Goal: Book appointment/travel/reservation

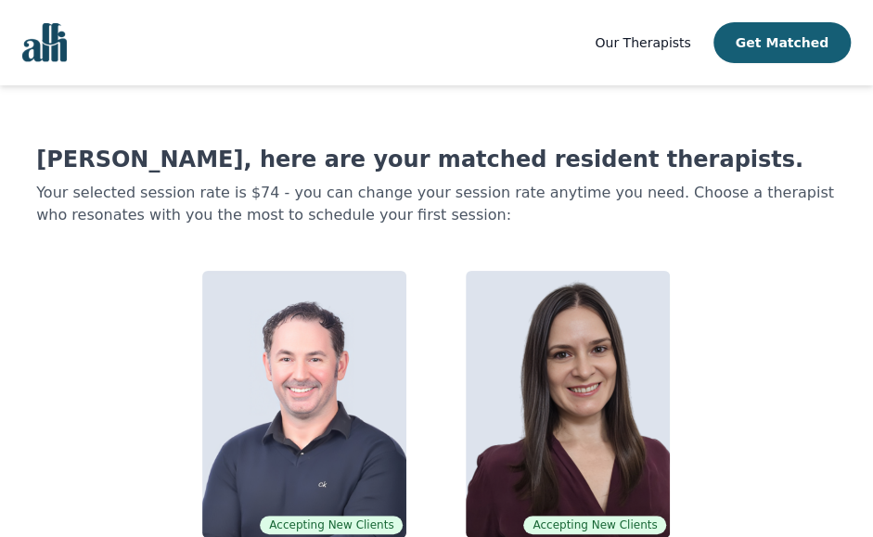
click at [54, 47] on img "Global" at bounding box center [44, 42] width 45 height 39
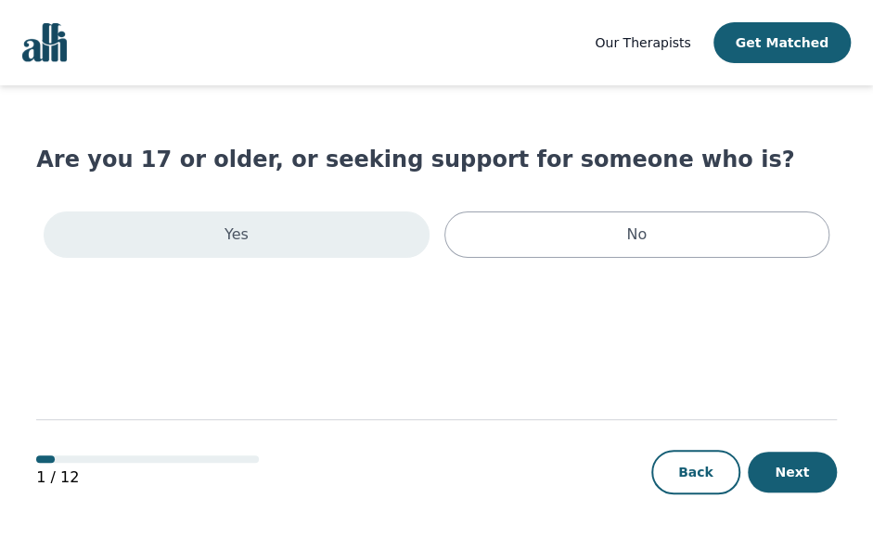
click at [206, 244] on div "Yes" at bounding box center [236, 235] width 385 height 46
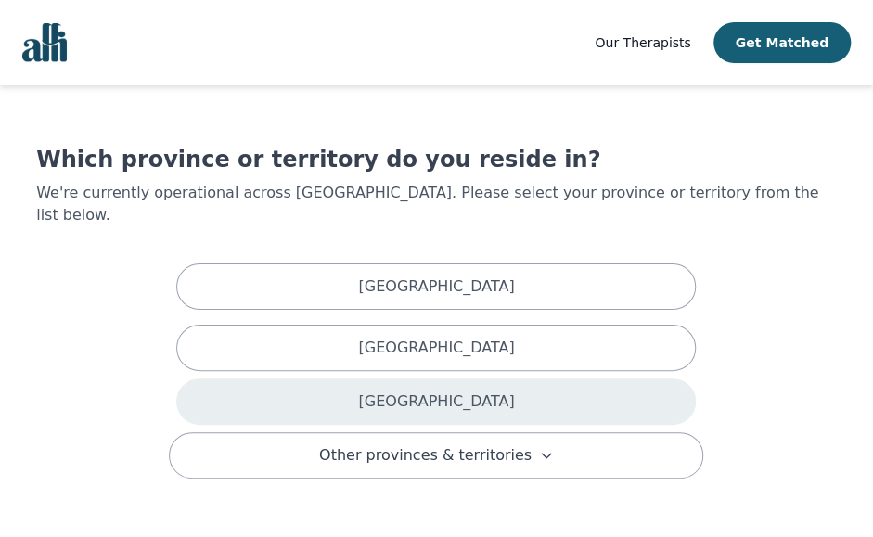
click at [258, 379] on div "[GEOGRAPHIC_DATA]" at bounding box center [436, 402] width 520 height 46
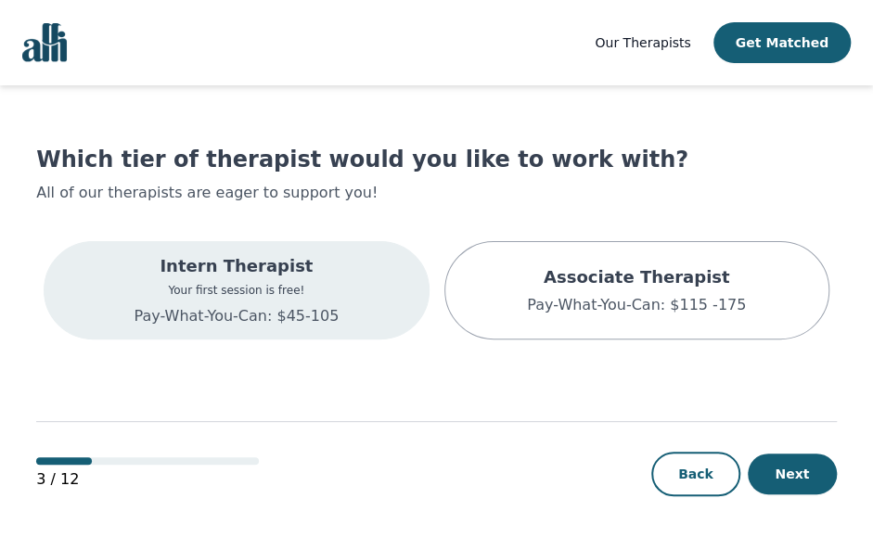
click at [249, 303] on div "Intern Therapist Your first session is free! Pay-What-You-Can: $45-105" at bounding box center [236, 290] width 205 height 74
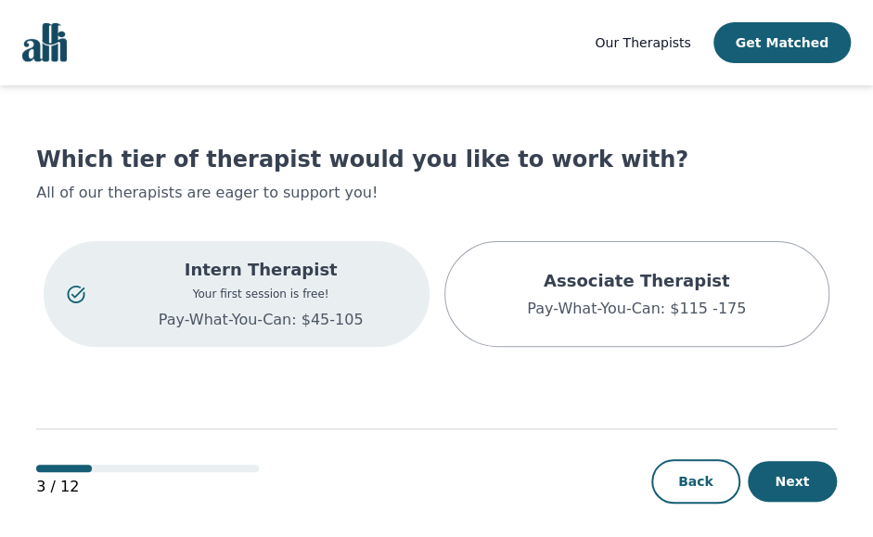
click at [301, 296] on p "Your first session is free!" at bounding box center [261, 294] width 290 height 15
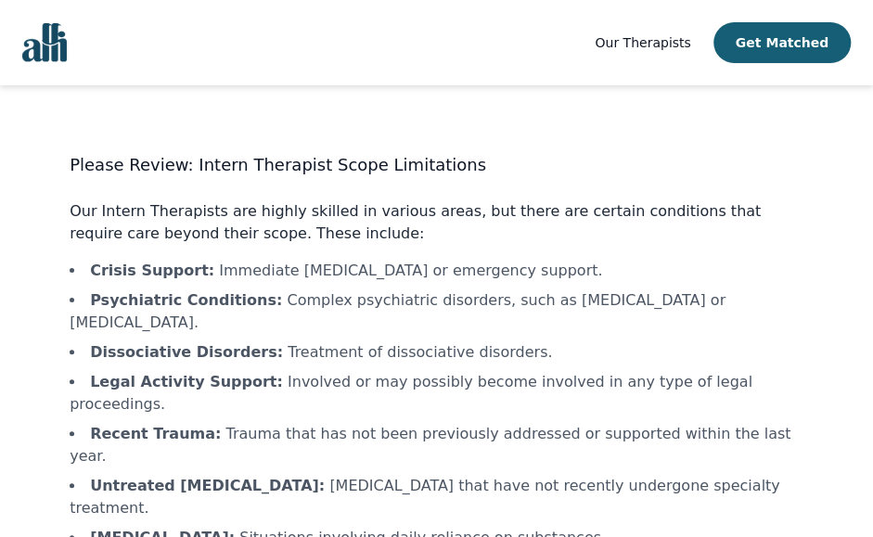
scroll to position [123, 0]
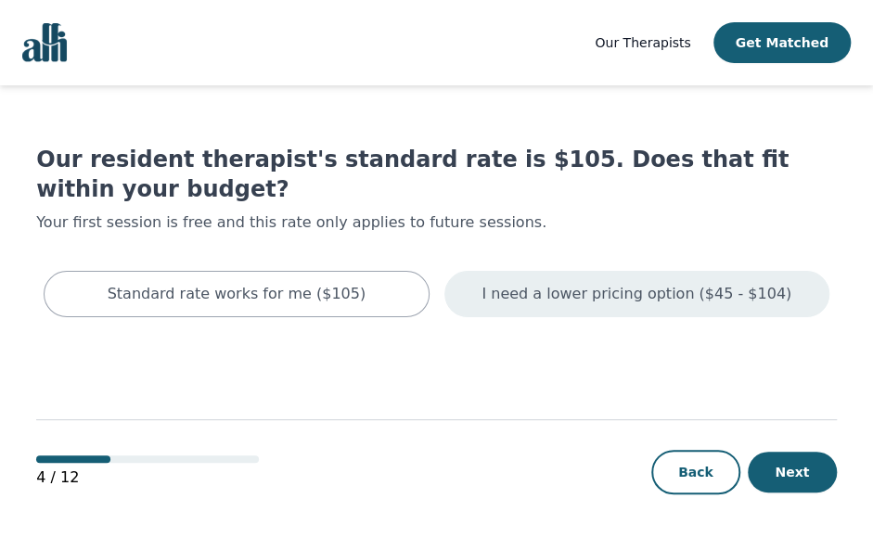
click at [530, 283] on p "I need a lower pricing option ($45 - $104)" at bounding box center [637, 294] width 310 height 22
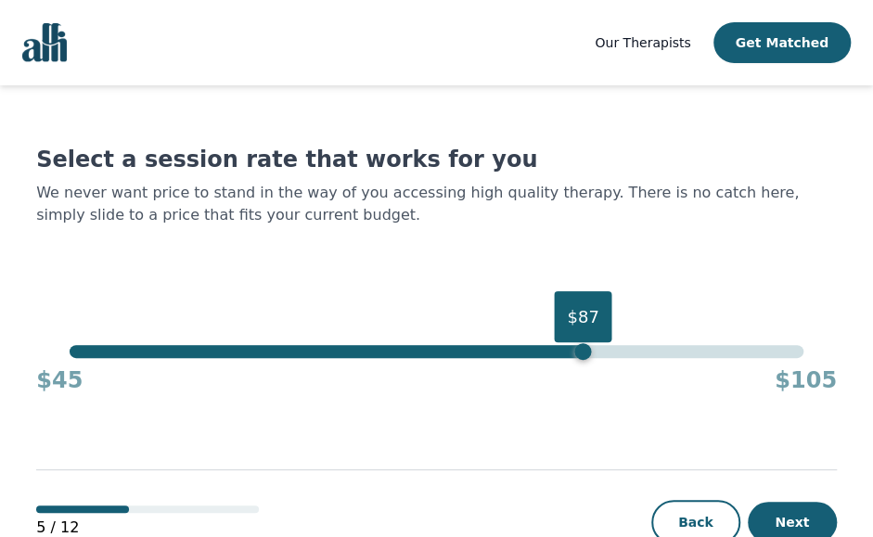
click at [578, 348] on div "$87" at bounding box center [437, 351] width 734 height 13
drag, startPoint x: 578, startPoint y: 354, endPoint x: 562, endPoint y: 359, distance: 16.7
click at [562, 359] on div "$85 $45 $105" at bounding box center [436, 370] width 801 height 50
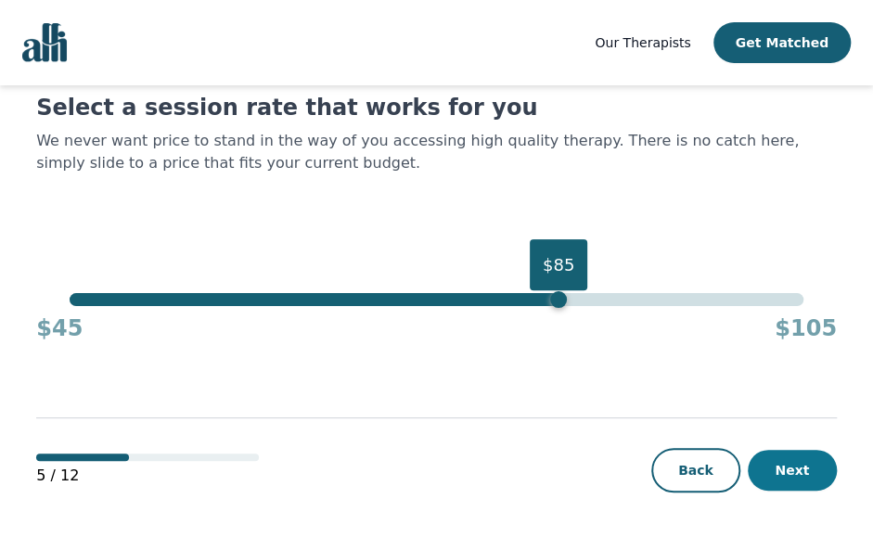
click at [780, 477] on button "Next" at bounding box center [792, 470] width 89 height 41
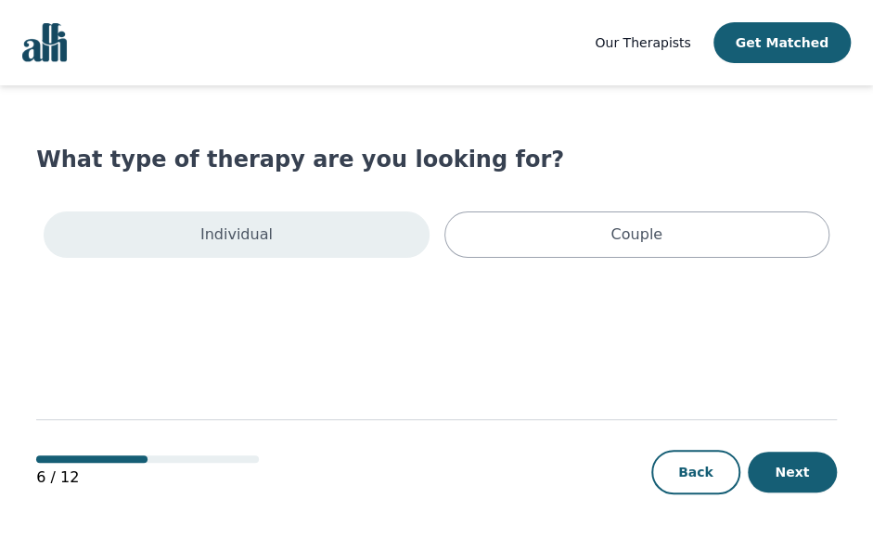
click at [364, 216] on div "Individual" at bounding box center [236, 235] width 385 height 46
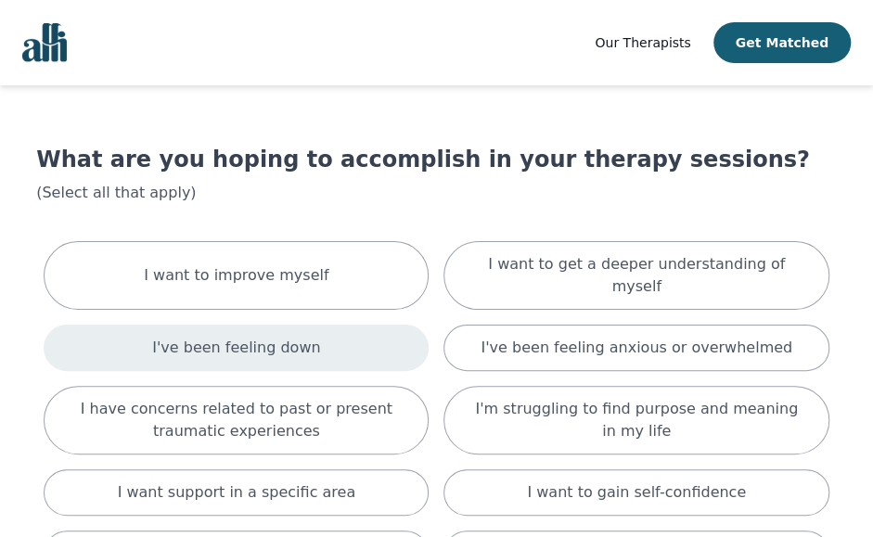
click at [334, 327] on div "I've been feeling down" at bounding box center [236, 348] width 385 height 46
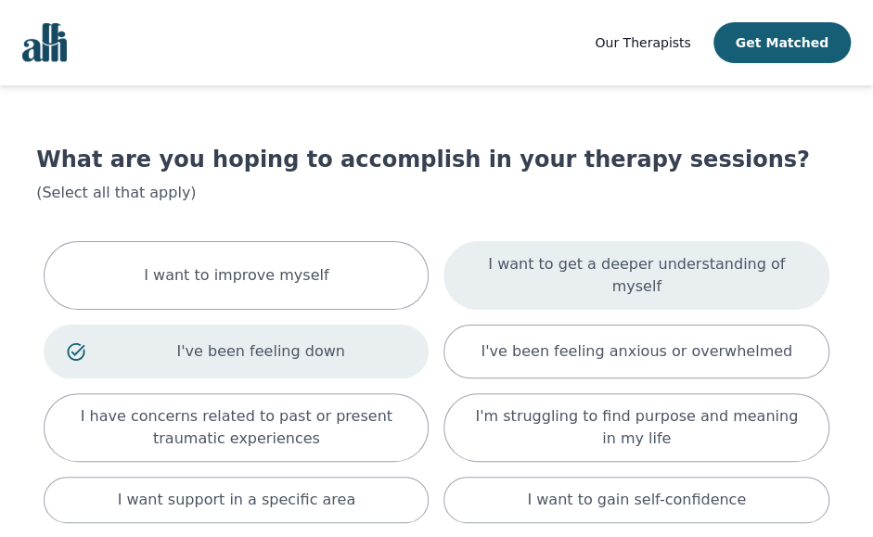
click at [480, 258] on div "I want to get a deeper understanding of myself" at bounding box center [636, 275] width 385 height 69
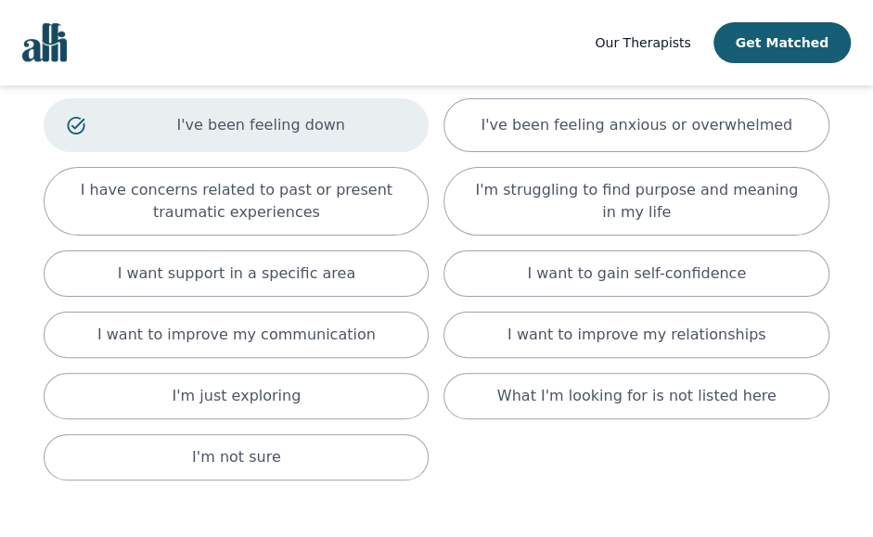
scroll to position [250, 0]
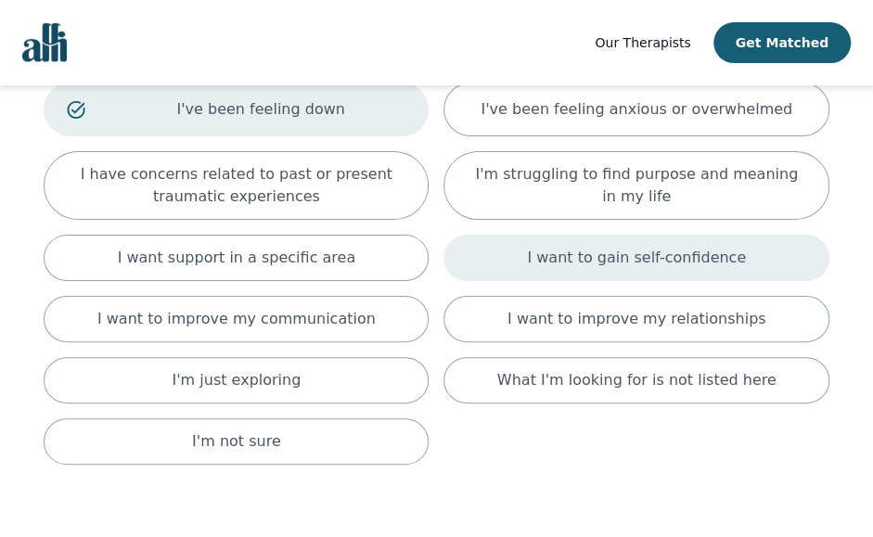
click at [508, 256] on div "I want to gain self-confidence" at bounding box center [636, 258] width 385 height 46
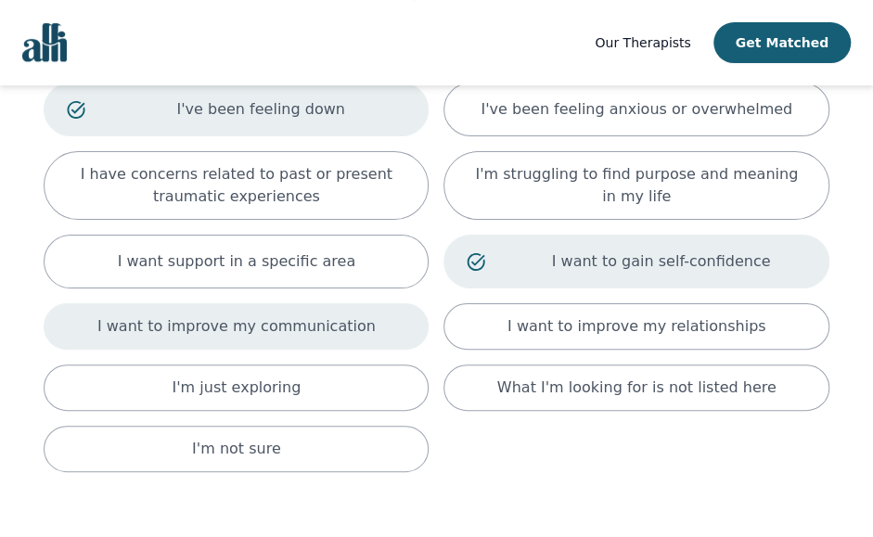
click at [358, 330] on div "I want to improve my communication" at bounding box center [236, 326] width 385 height 46
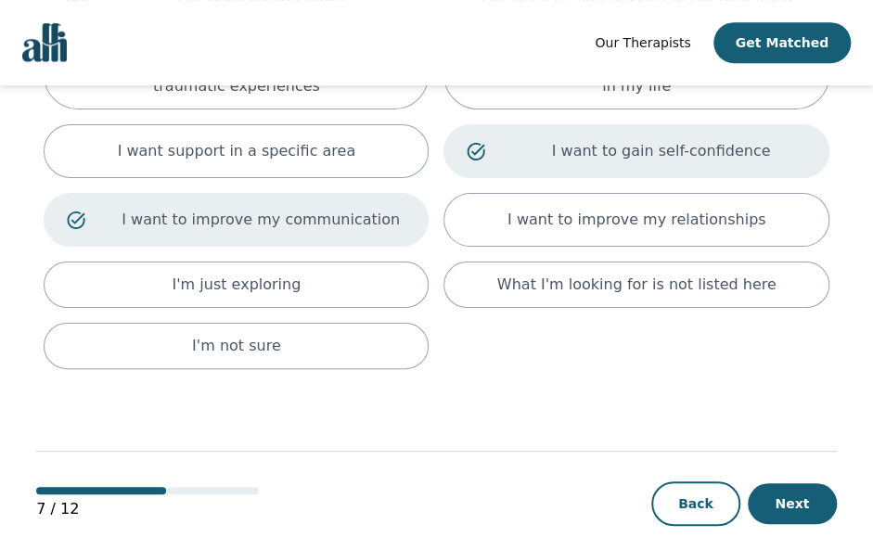
scroll to position [389, 0]
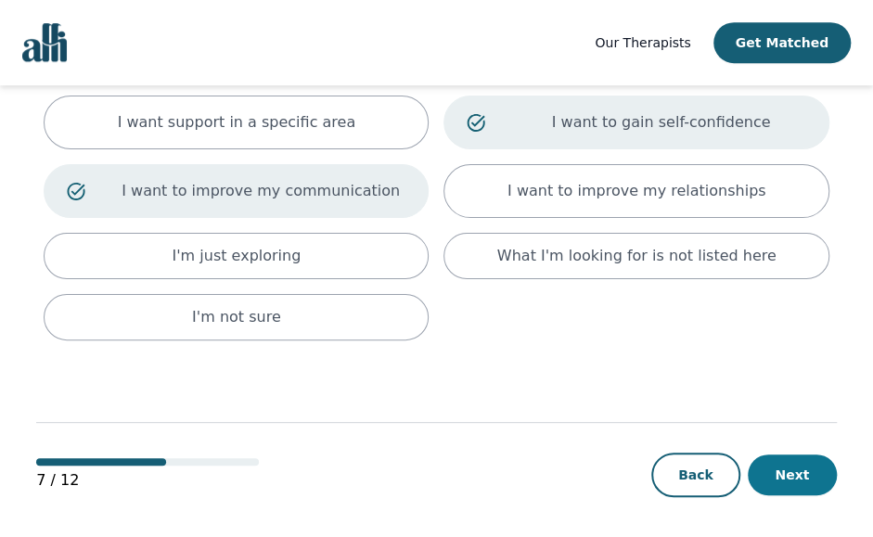
click at [787, 461] on button "Next" at bounding box center [792, 475] width 89 height 41
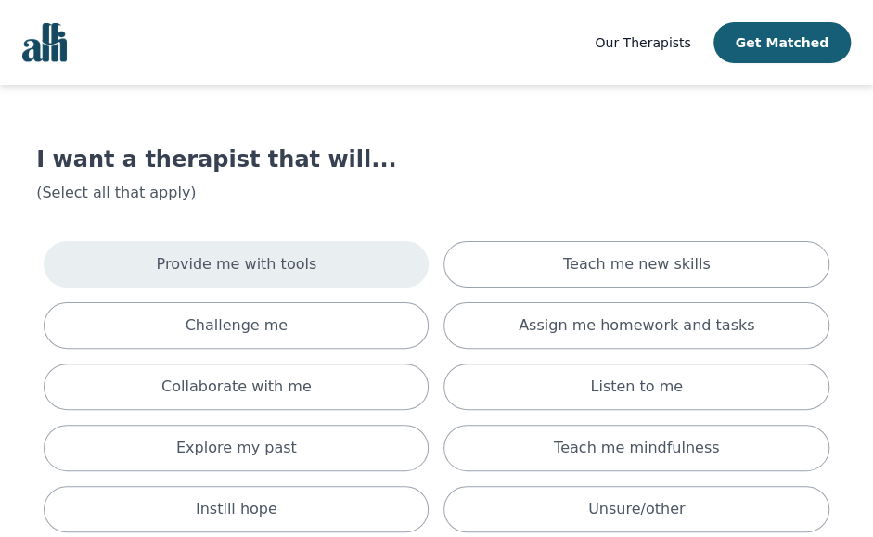
click at [301, 250] on div "Provide me with tools" at bounding box center [236, 264] width 385 height 46
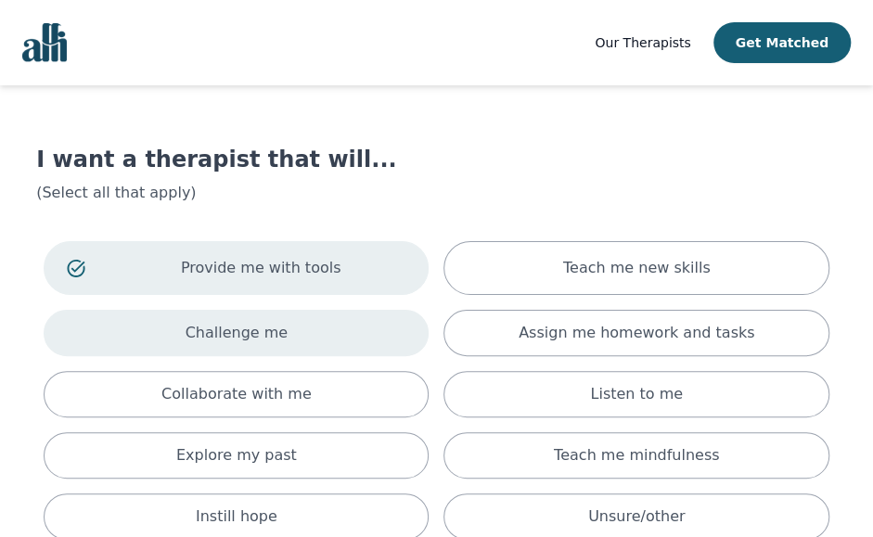
click at [296, 316] on div "Challenge me" at bounding box center [236, 333] width 385 height 46
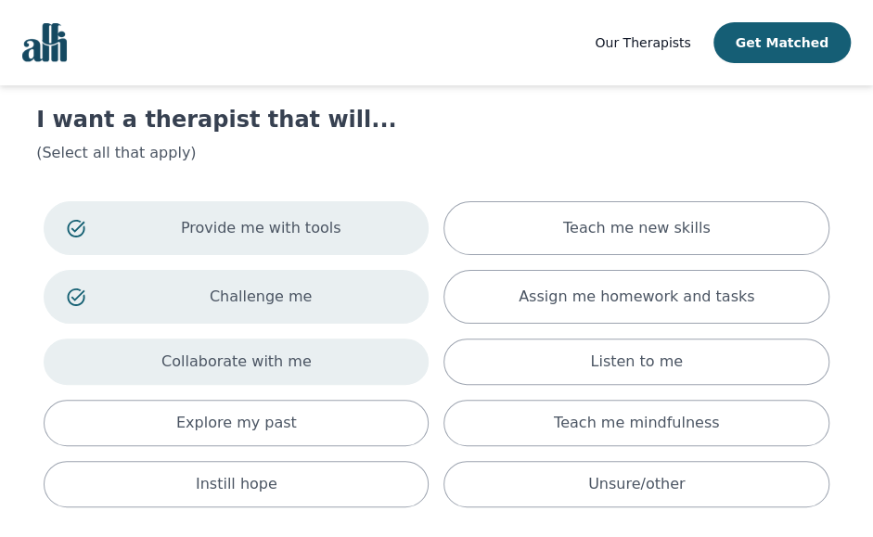
scroll to position [41, 0]
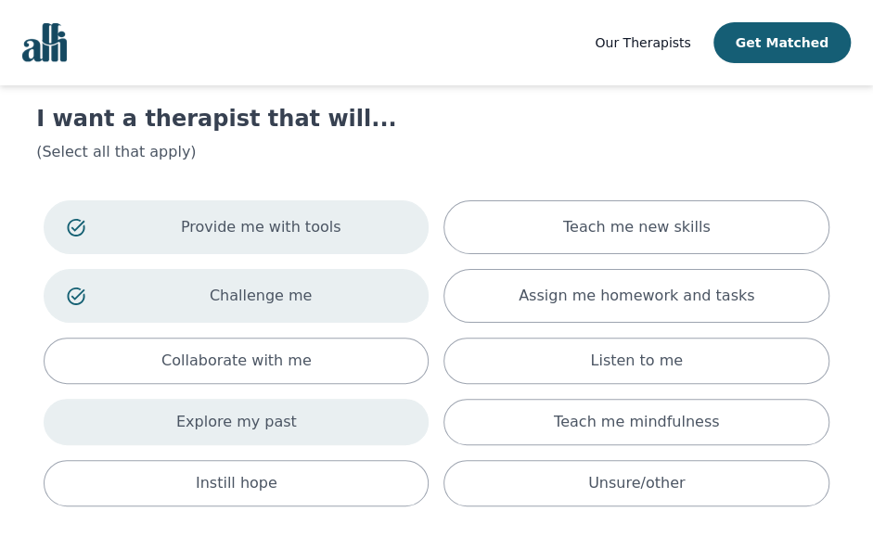
click at [308, 423] on div "Explore my past" at bounding box center [236, 422] width 385 height 46
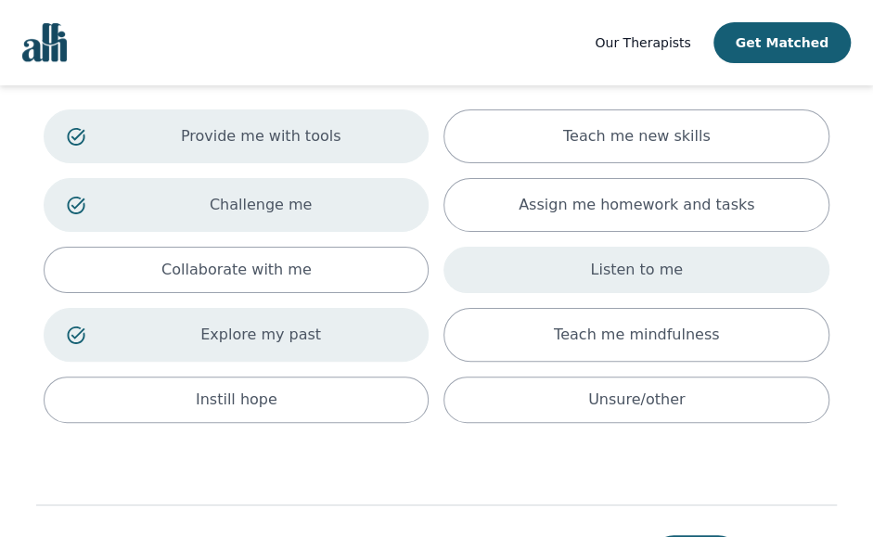
scroll to position [156, 0]
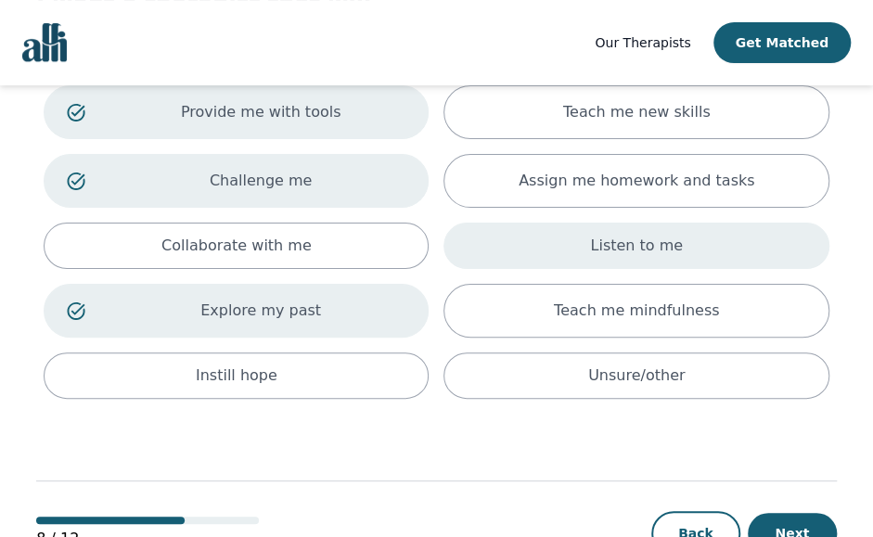
click at [542, 247] on div "Listen to me" at bounding box center [636, 246] width 385 height 46
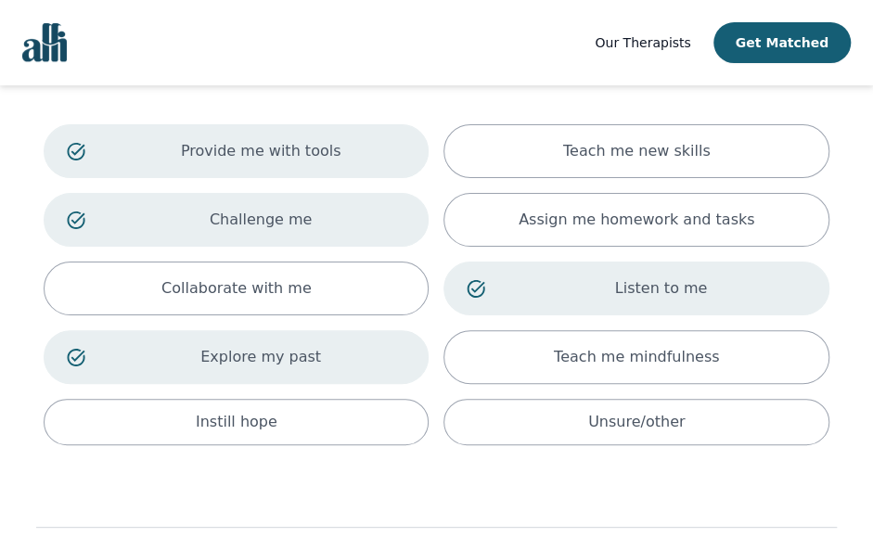
scroll to position [223, 0]
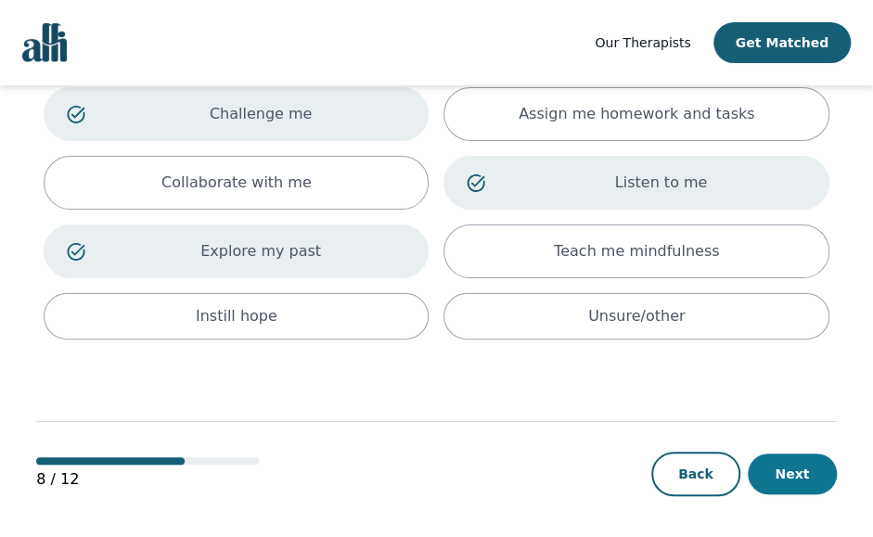
click at [778, 458] on button "Next" at bounding box center [792, 474] width 89 height 41
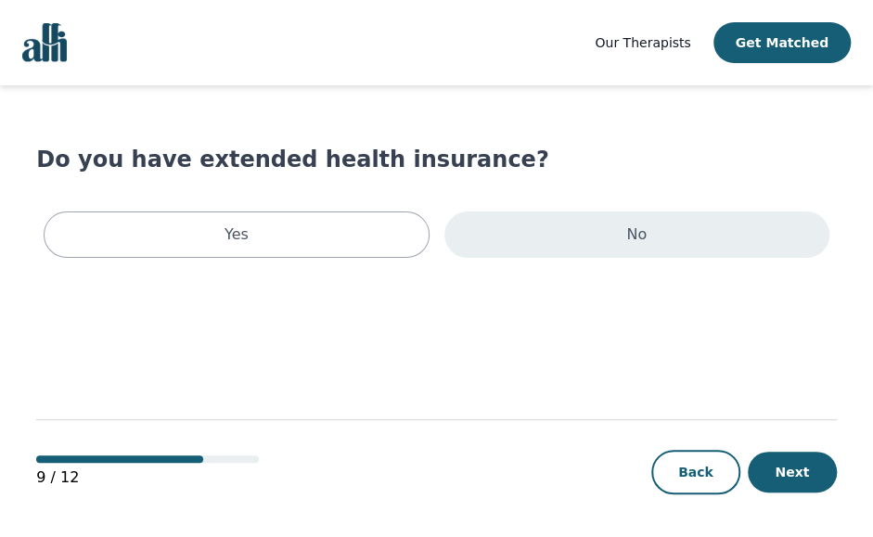
click at [573, 244] on div "No" at bounding box center [637, 235] width 385 height 46
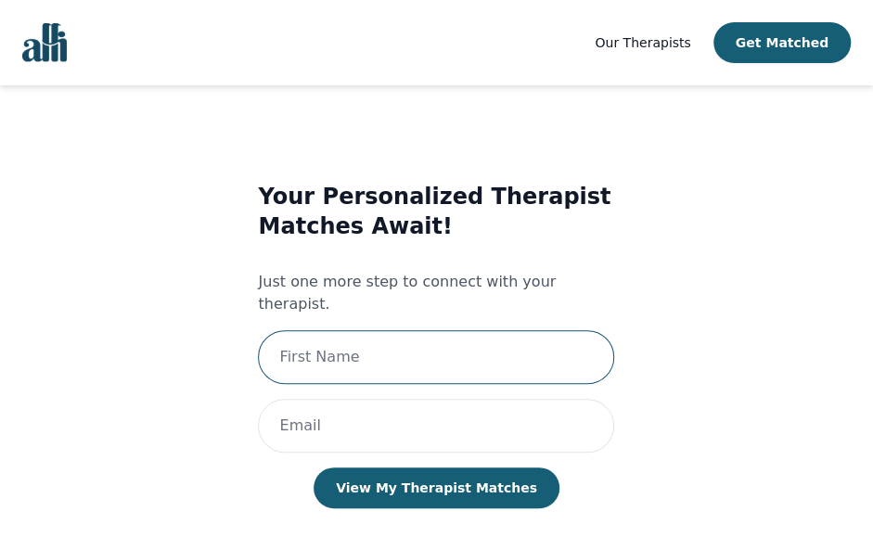
click at [467, 330] on input "text" at bounding box center [436, 357] width 356 height 54
type input "[PERSON_NAME]"
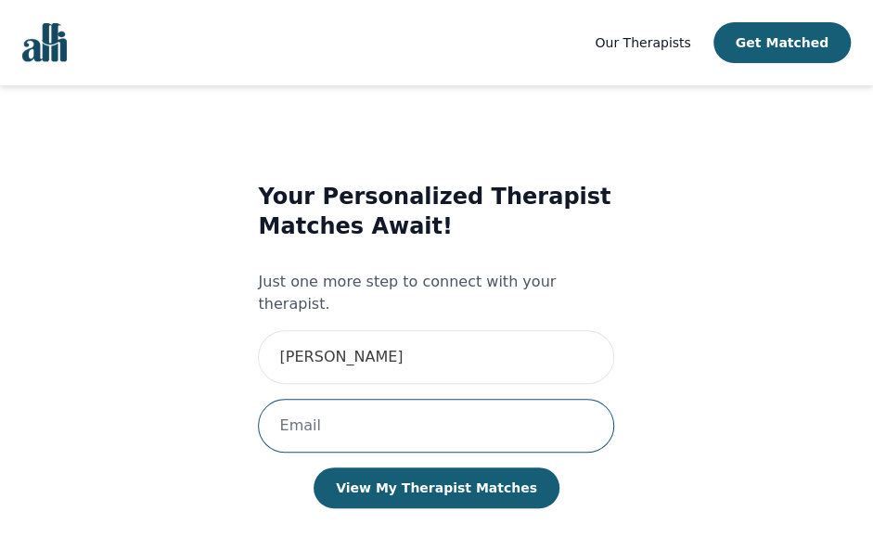
type input "[EMAIL_ADDRESS][DOMAIN_NAME]"
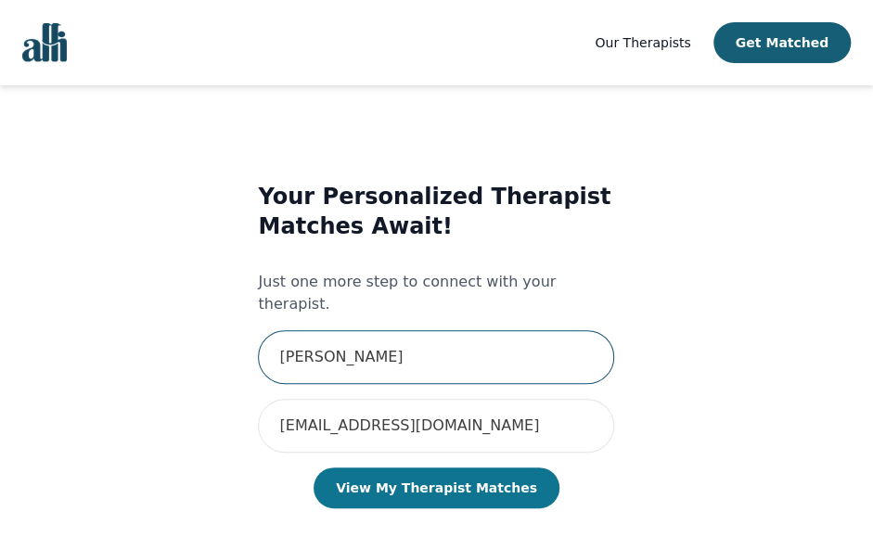
scroll to position [14, 0]
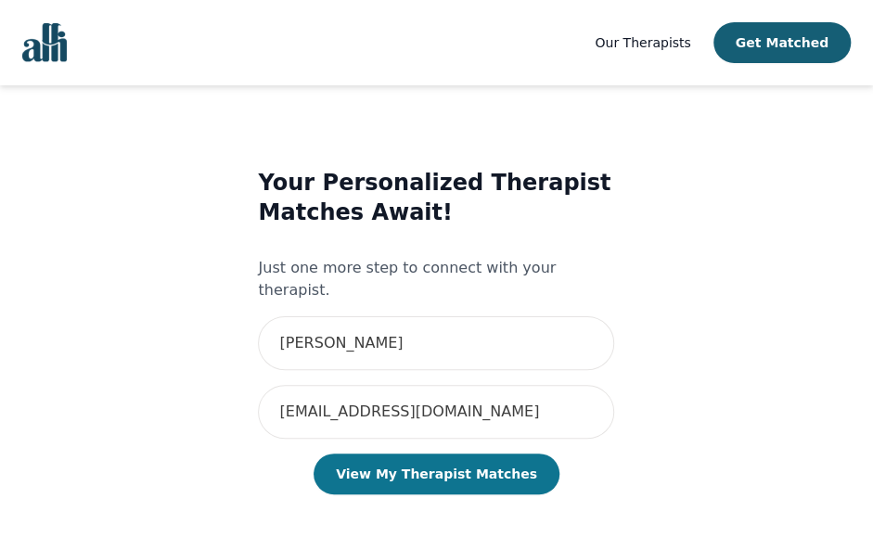
click at [414, 454] on button "View My Therapist Matches" at bounding box center [437, 474] width 246 height 41
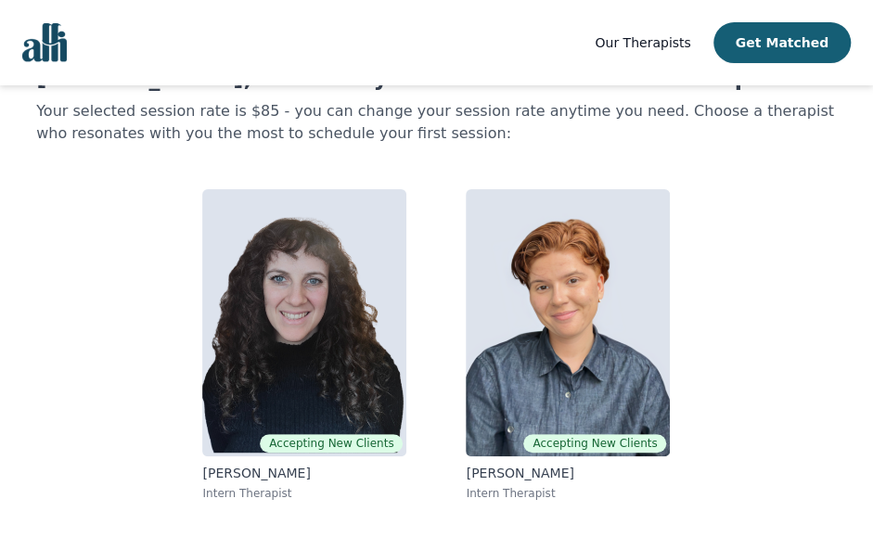
scroll to position [80, 0]
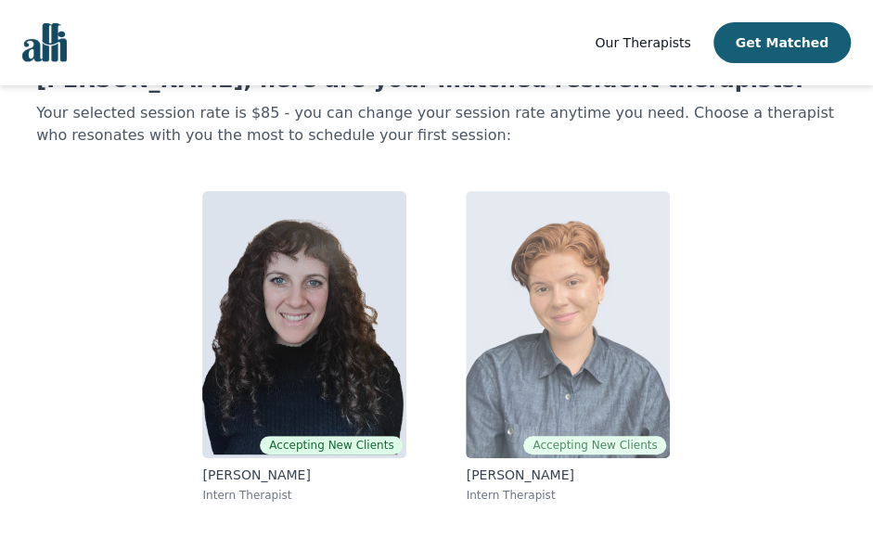
click at [529, 294] on img at bounding box center [568, 324] width 204 height 267
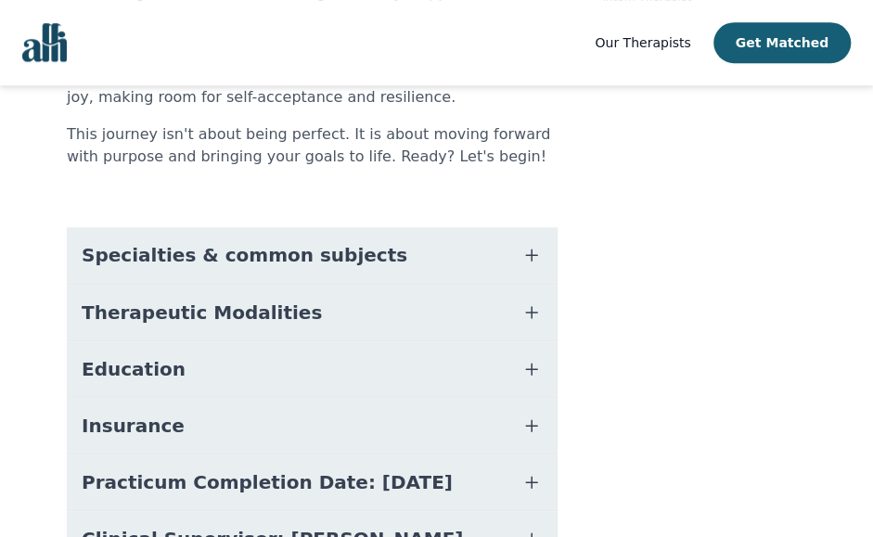
scroll to position [470, 0]
click at [520, 228] on button "Specialties & common subjects" at bounding box center [312, 256] width 491 height 56
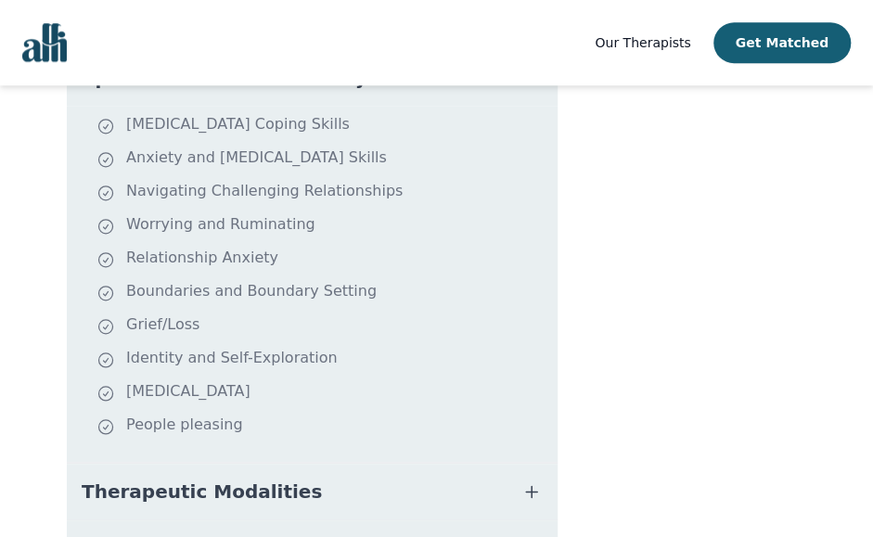
scroll to position [909, 0]
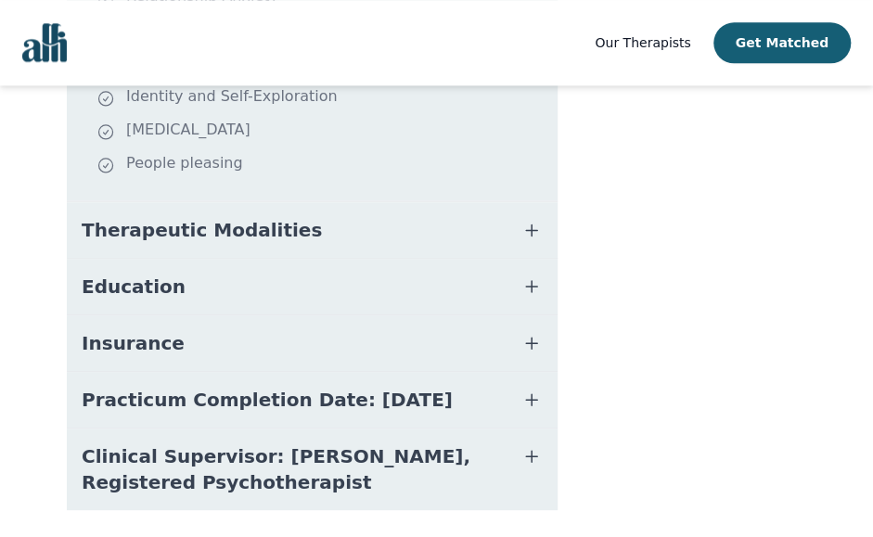
click at [382, 202] on button "Therapeutic Modalities" at bounding box center [312, 230] width 491 height 56
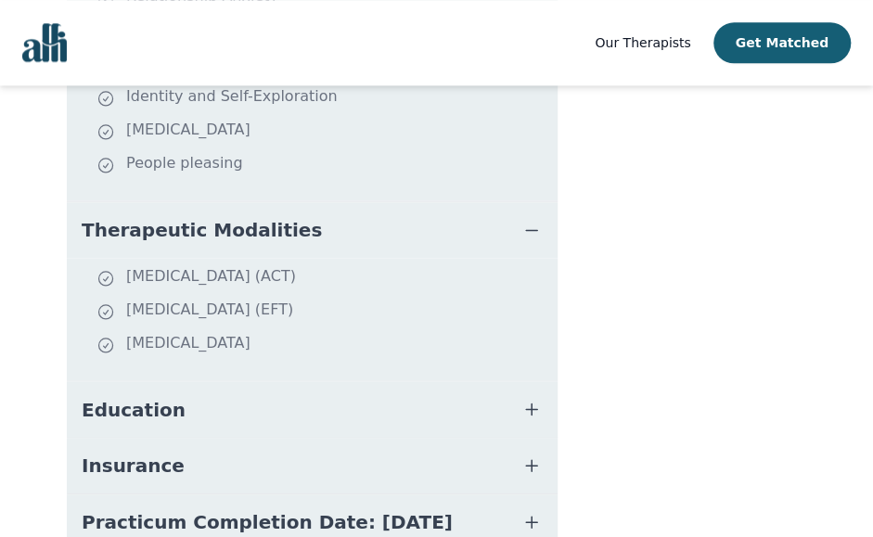
click at [410, 381] on button "Education" at bounding box center [312, 409] width 491 height 56
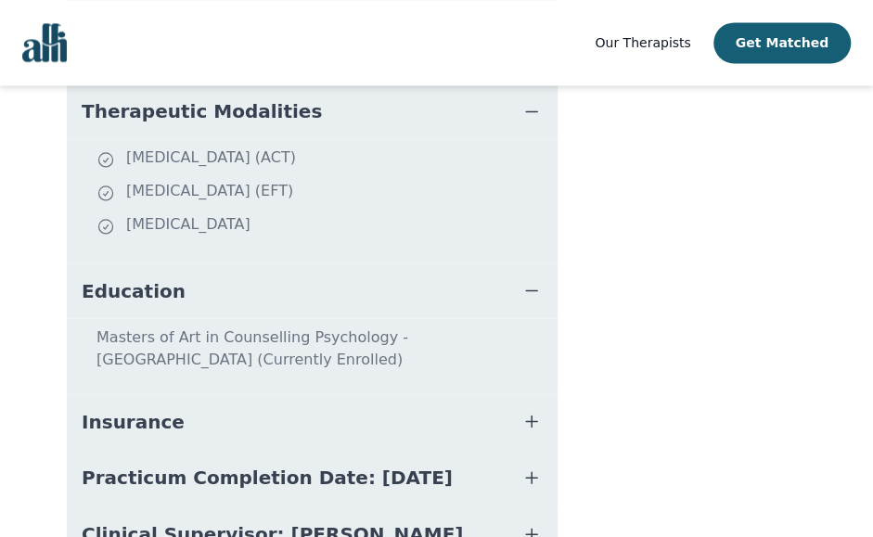
scroll to position [1028, 0]
click at [410, 393] on button "Insurance" at bounding box center [312, 421] width 491 height 56
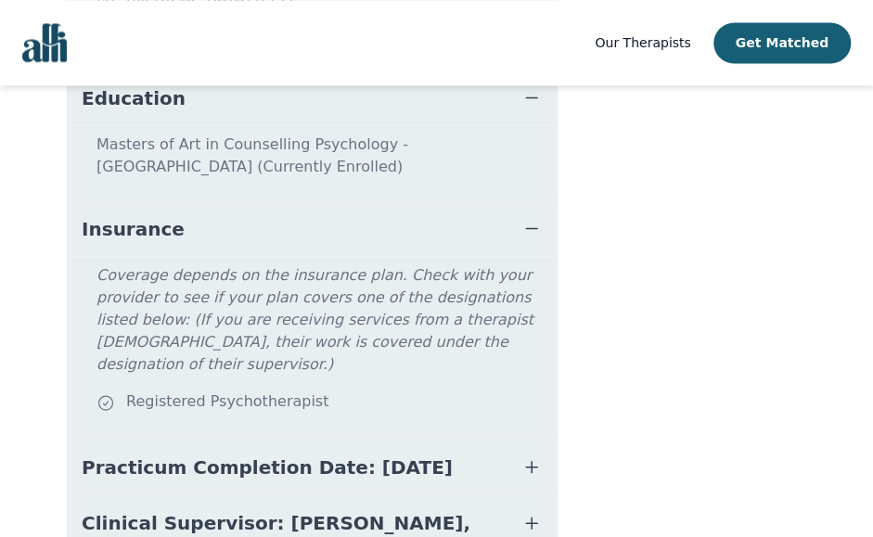
scroll to position [1232, 0]
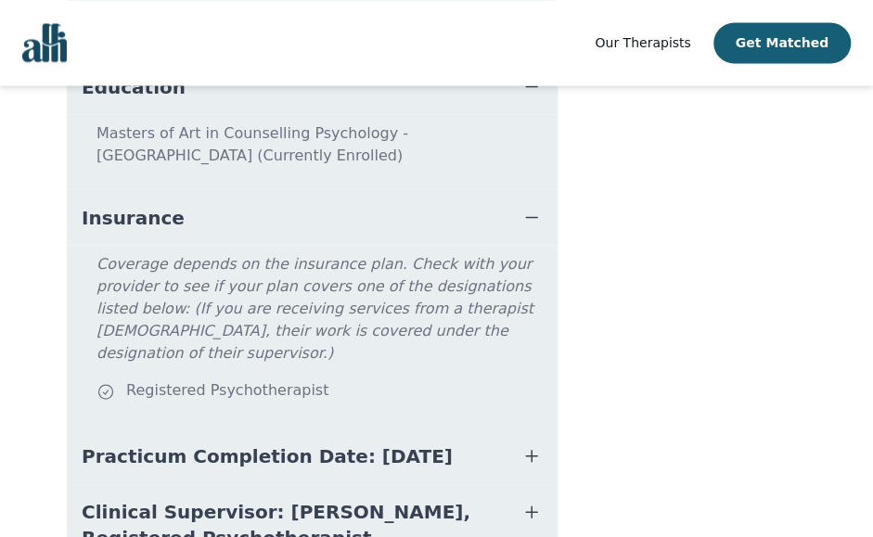
click at [410, 428] on button "Practicum Completion Date: [DATE]" at bounding box center [312, 456] width 491 height 56
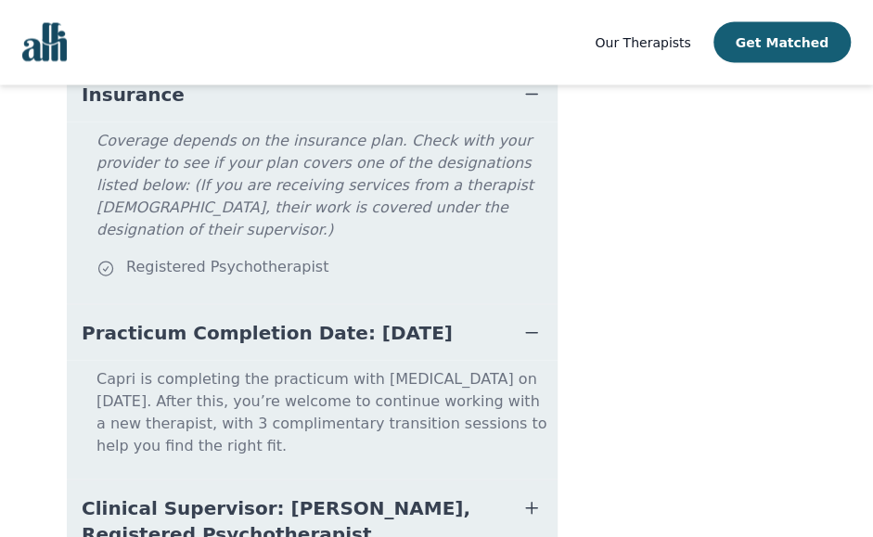
scroll to position [1362, 0]
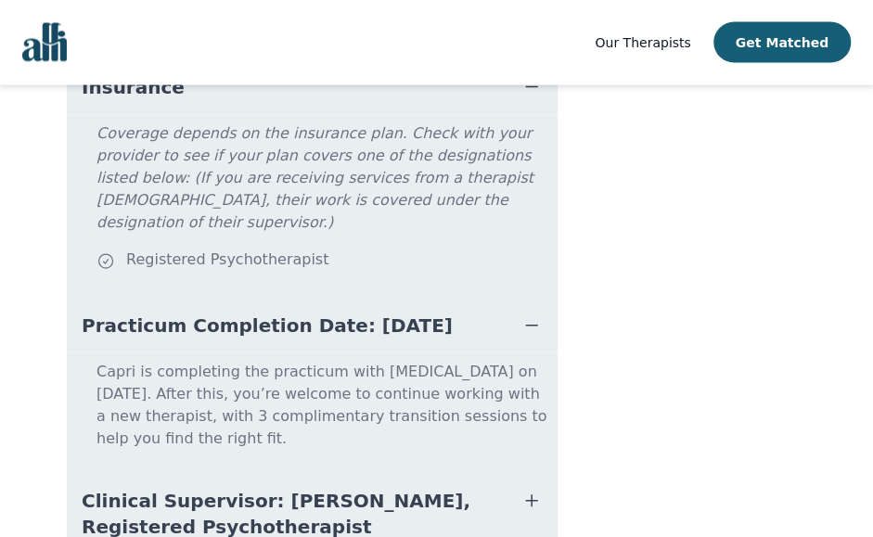
click at [433, 488] on span "Clinical Supervisor: [PERSON_NAME], Registered Psychotherapist" at bounding box center [290, 514] width 417 height 52
